Goal: Task Accomplishment & Management: Use online tool/utility

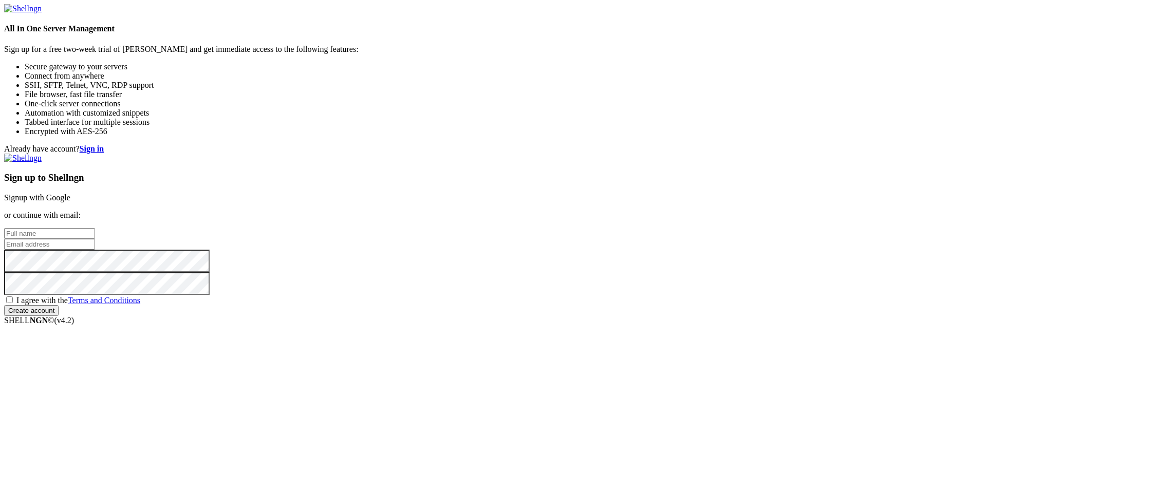
click at [70, 193] on link "Signup with Google" at bounding box center [37, 197] width 66 height 9
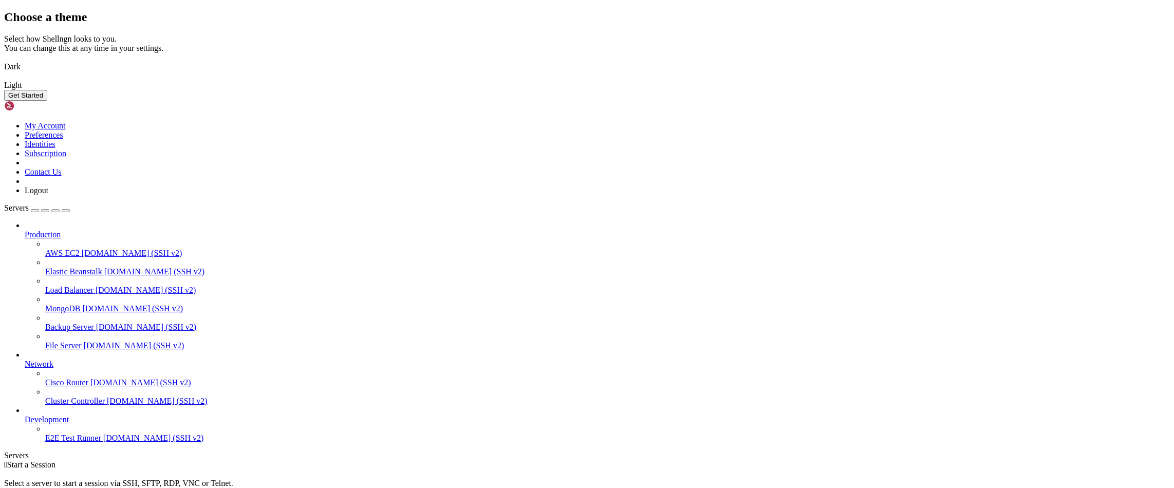
click at [4, 60] on img at bounding box center [4, 60] width 0 height 0
drag, startPoint x: 734, startPoint y: 355, endPoint x: 730, endPoint y: 360, distance: 6.2
click at [47, 101] on button "Get Started" at bounding box center [25, 95] width 43 height 11
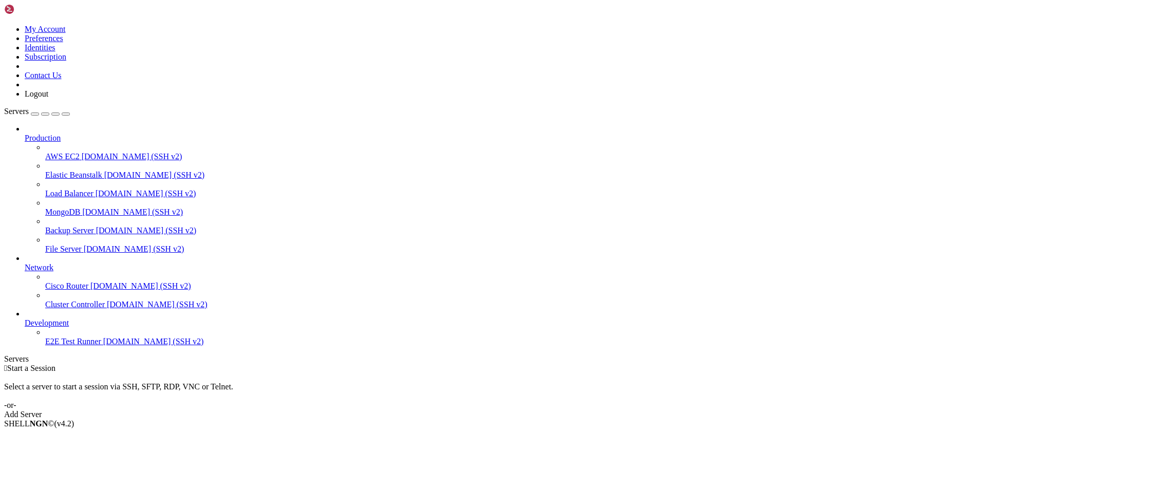
click at [676, 410] on link "Add Server" at bounding box center [587, 414] width 1166 height 9
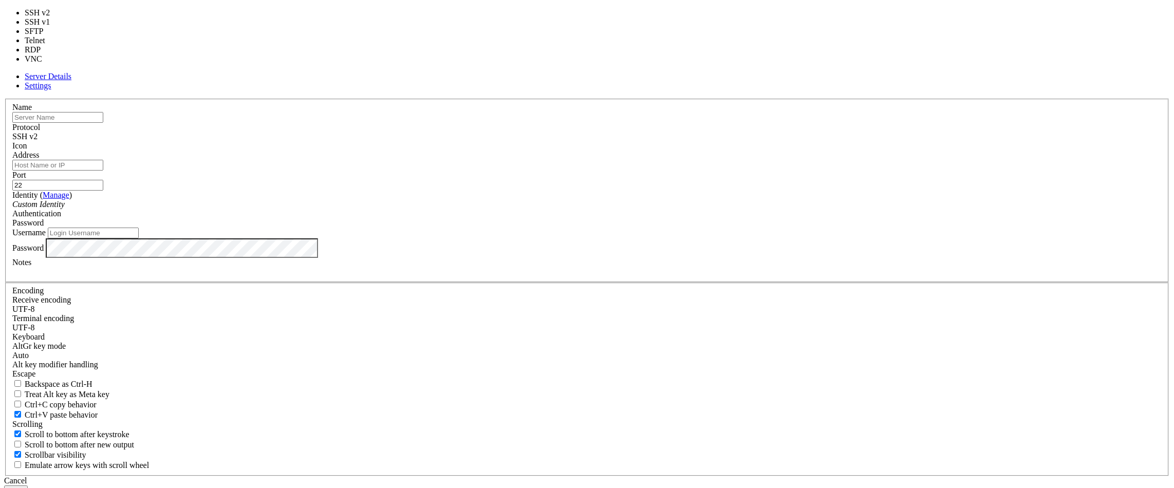
click at [38, 141] on span at bounding box center [38, 136] width 0 height 9
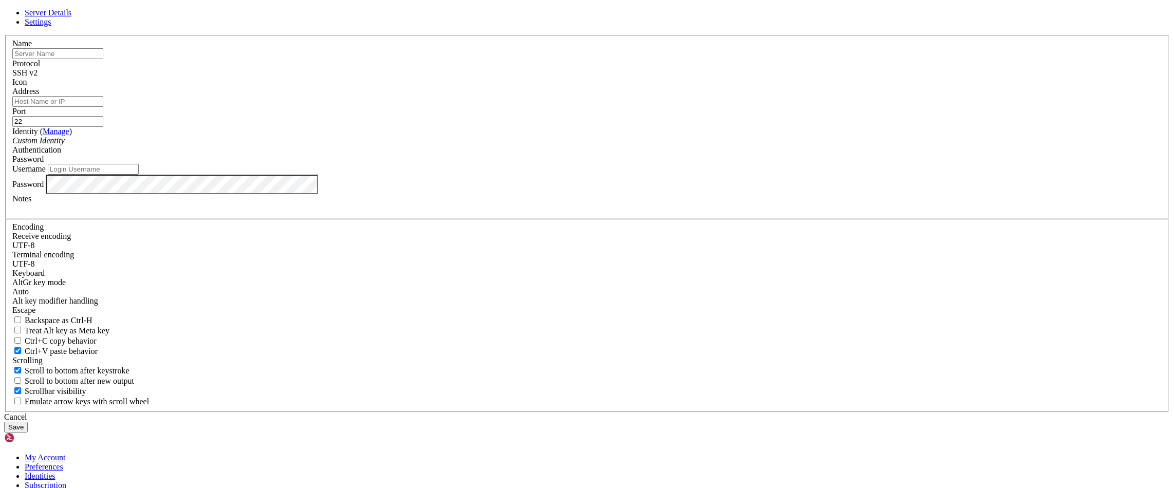
click at [69, 88] on div "Server Details Settings Name Protocol SSH v2 Icon" at bounding box center [587, 220] width 1166 height 425
click at [647, 413] on div "Cancel" at bounding box center [587, 417] width 1166 height 9
